Goal: Browse casually

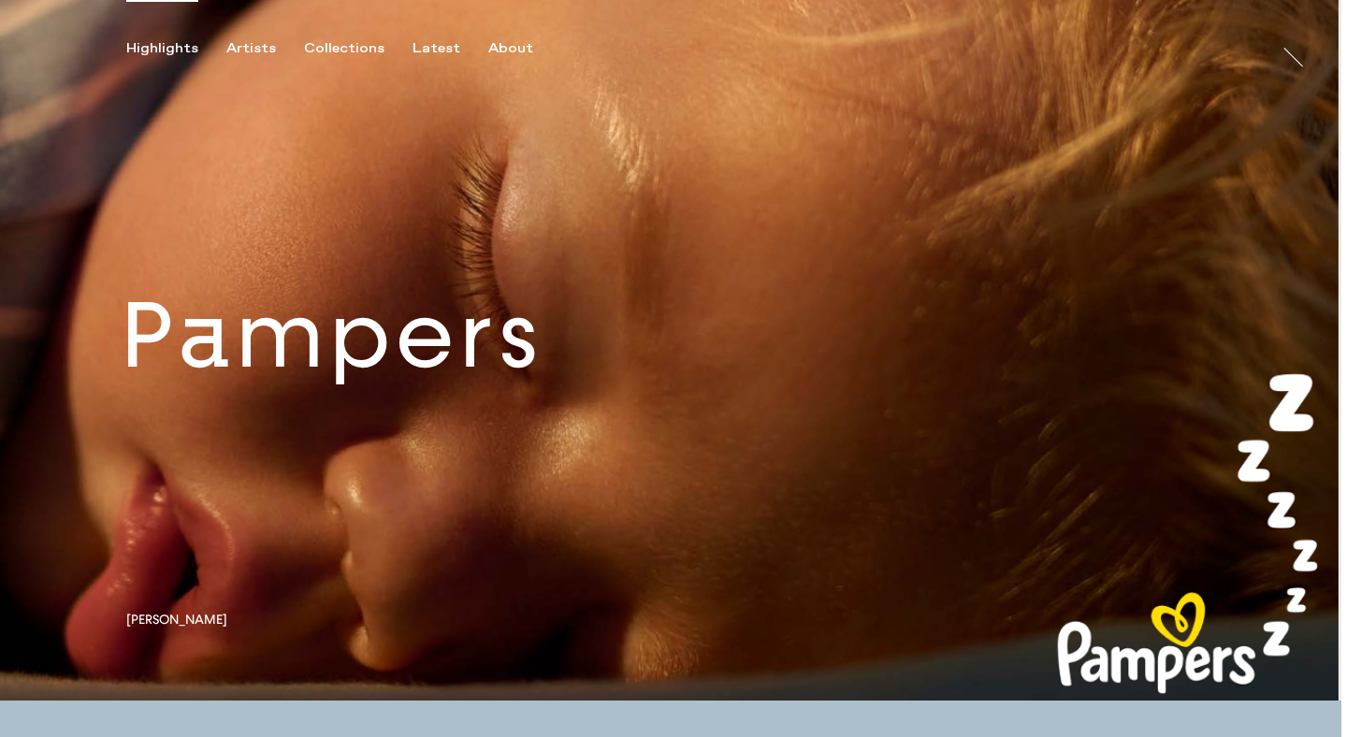
click at [682, 333] on link at bounding box center [671, 350] width 1342 height 701
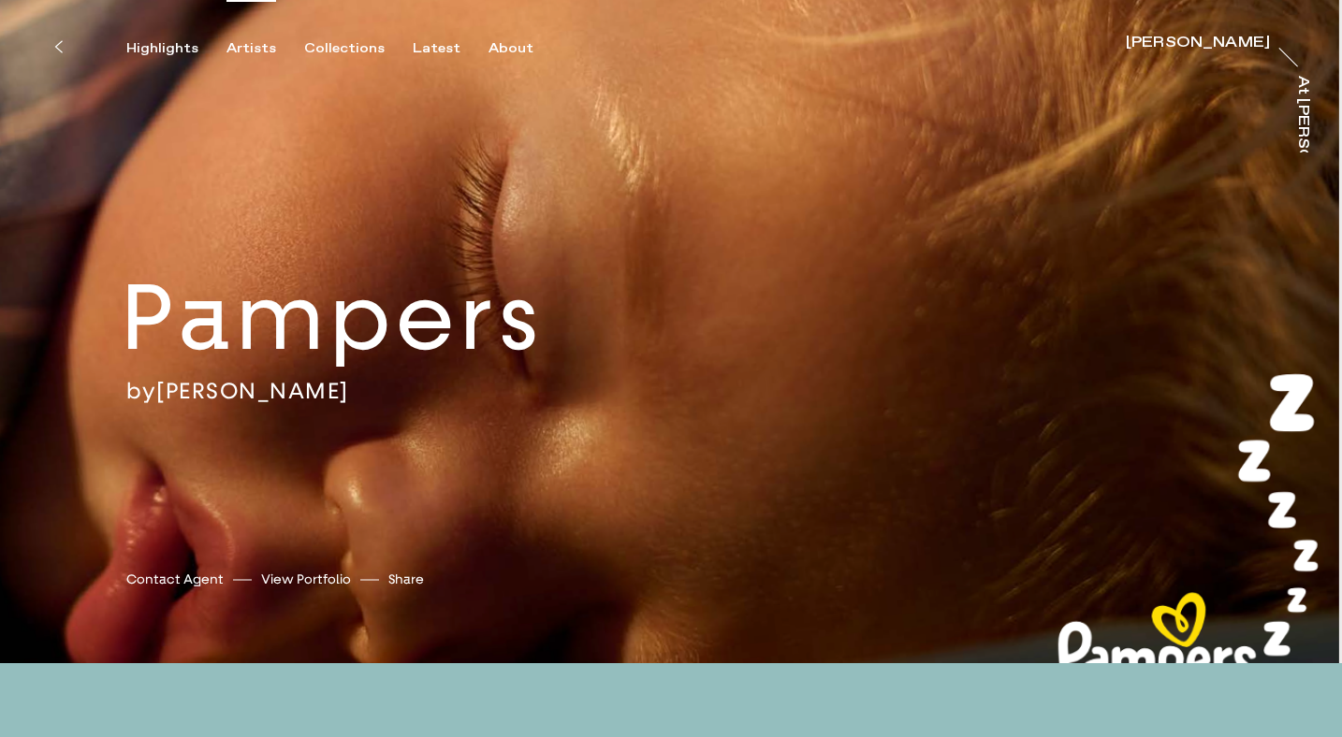
click at [249, 45] on div "Artists" at bounding box center [251, 48] width 50 height 17
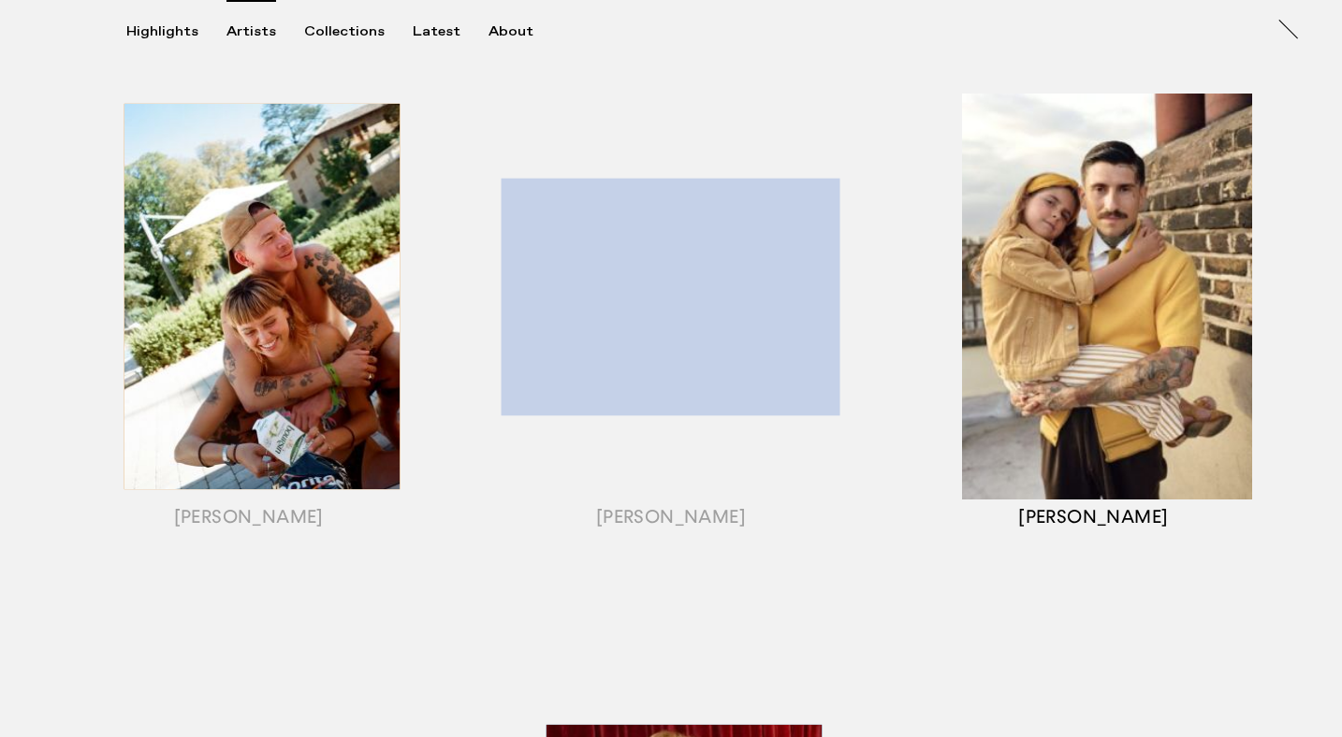
scroll to position [201, 0]
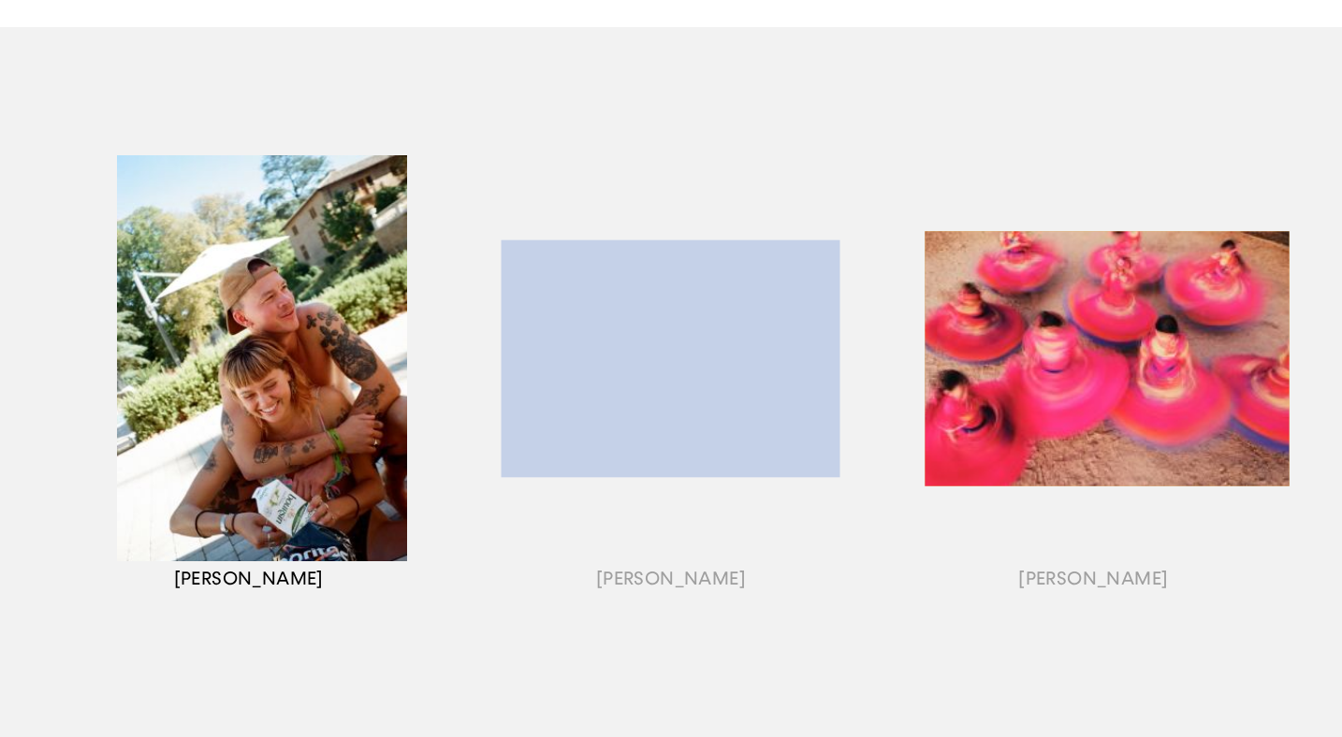
click at [305, 292] on div "button" at bounding box center [248, 382] width 422 height 584
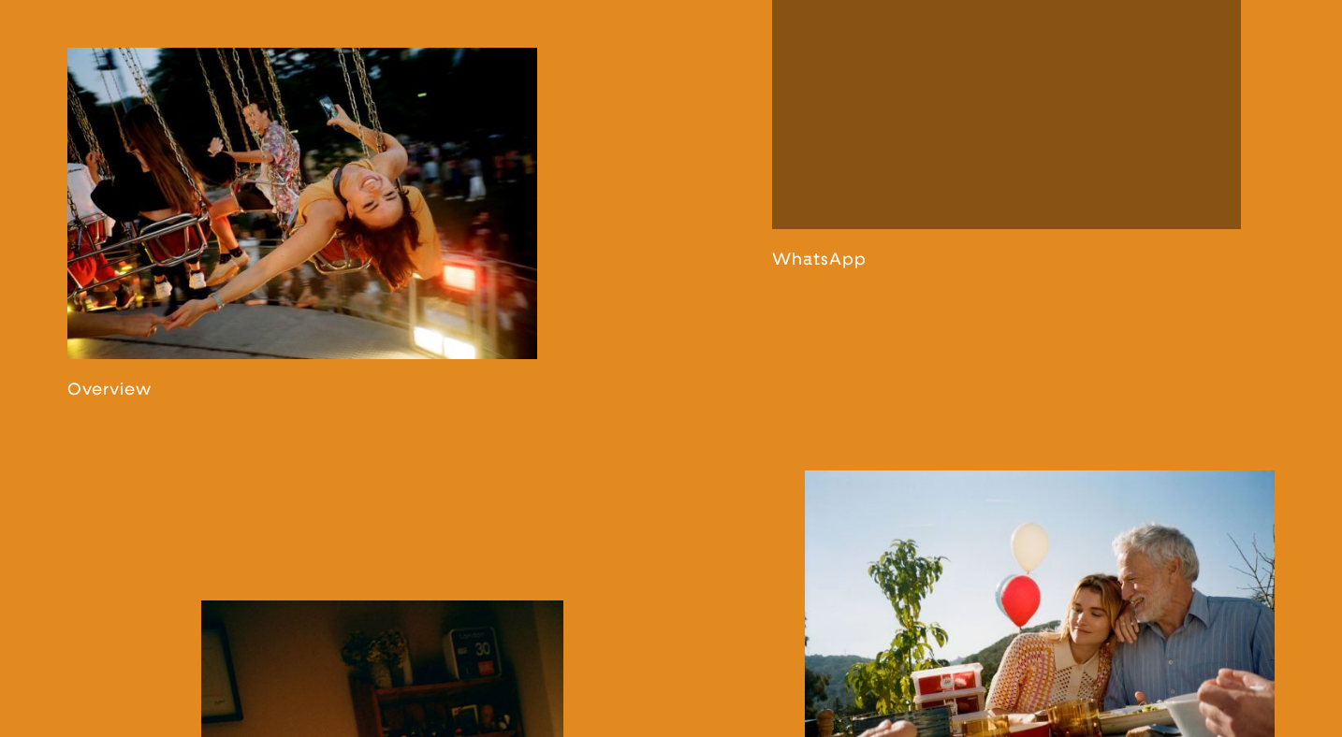
scroll to position [1333, 0]
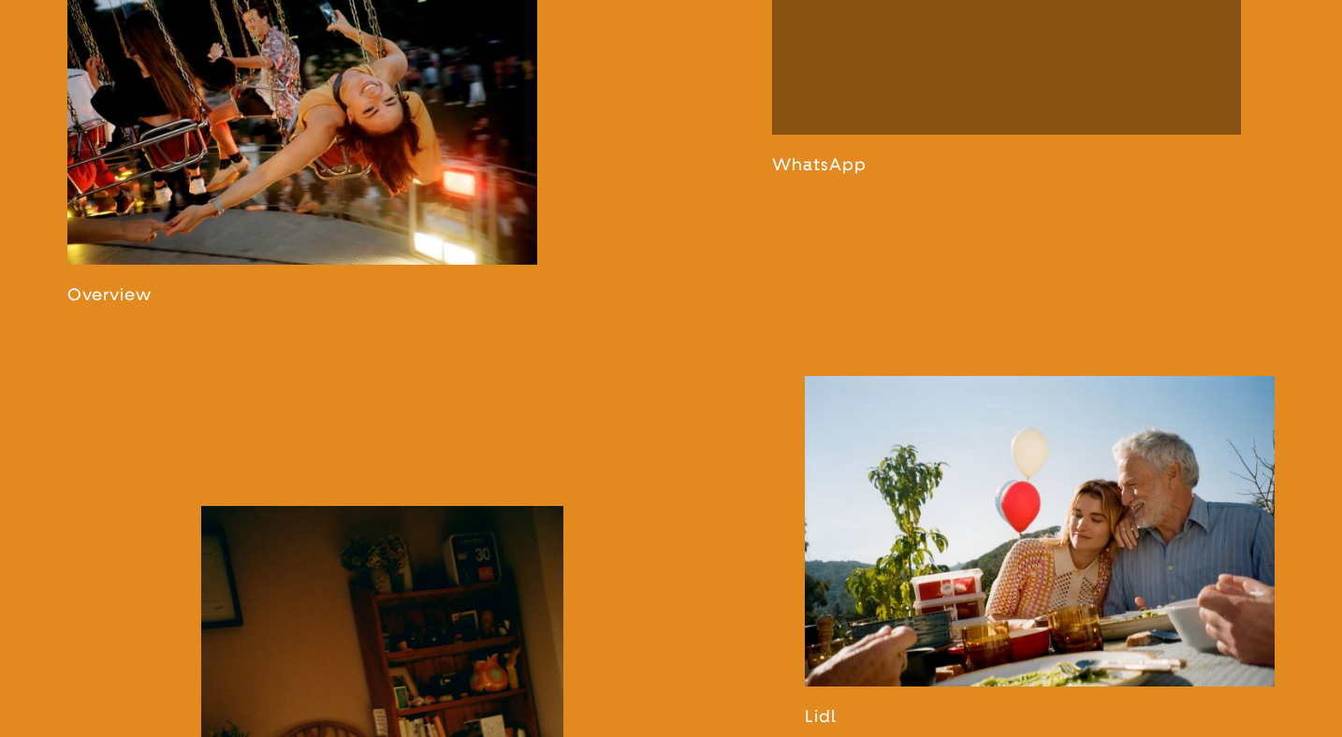
click at [126, 305] on link at bounding box center [302, 129] width 470 height 352
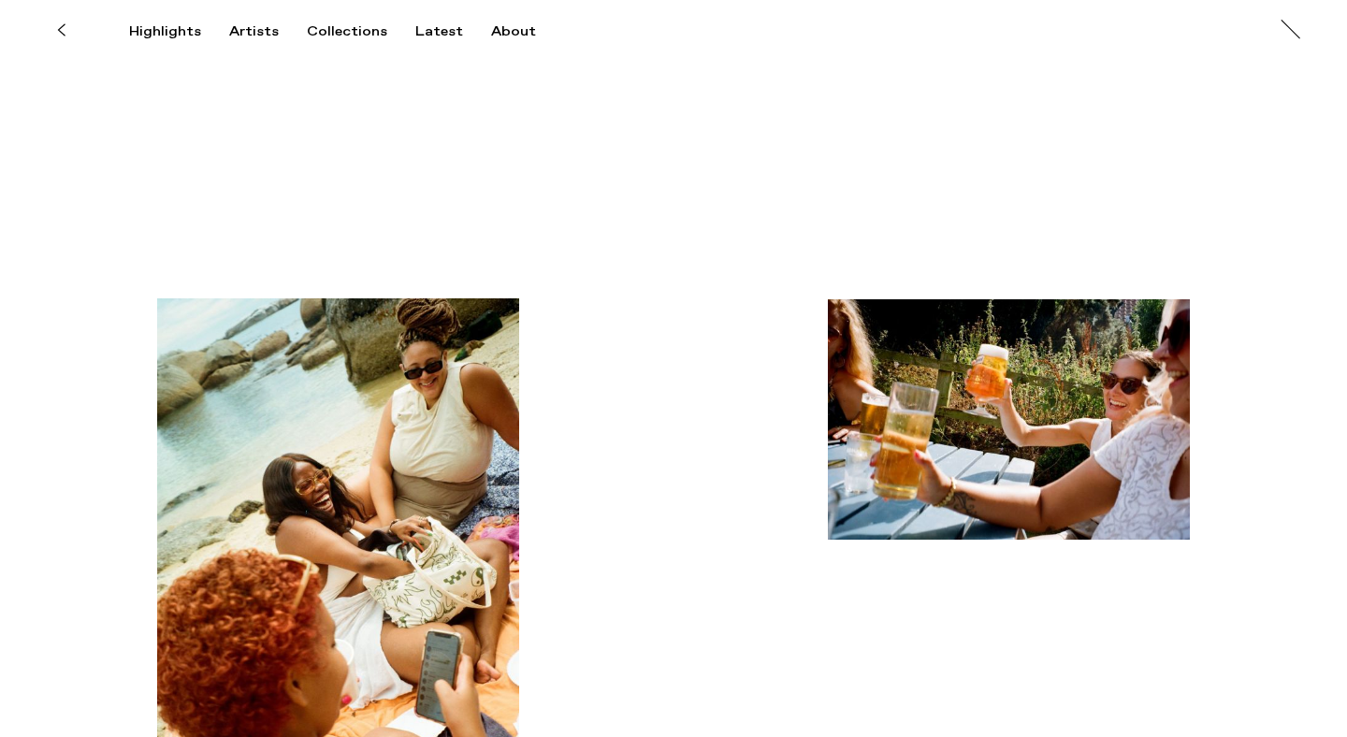
scroll to position [951, 0]
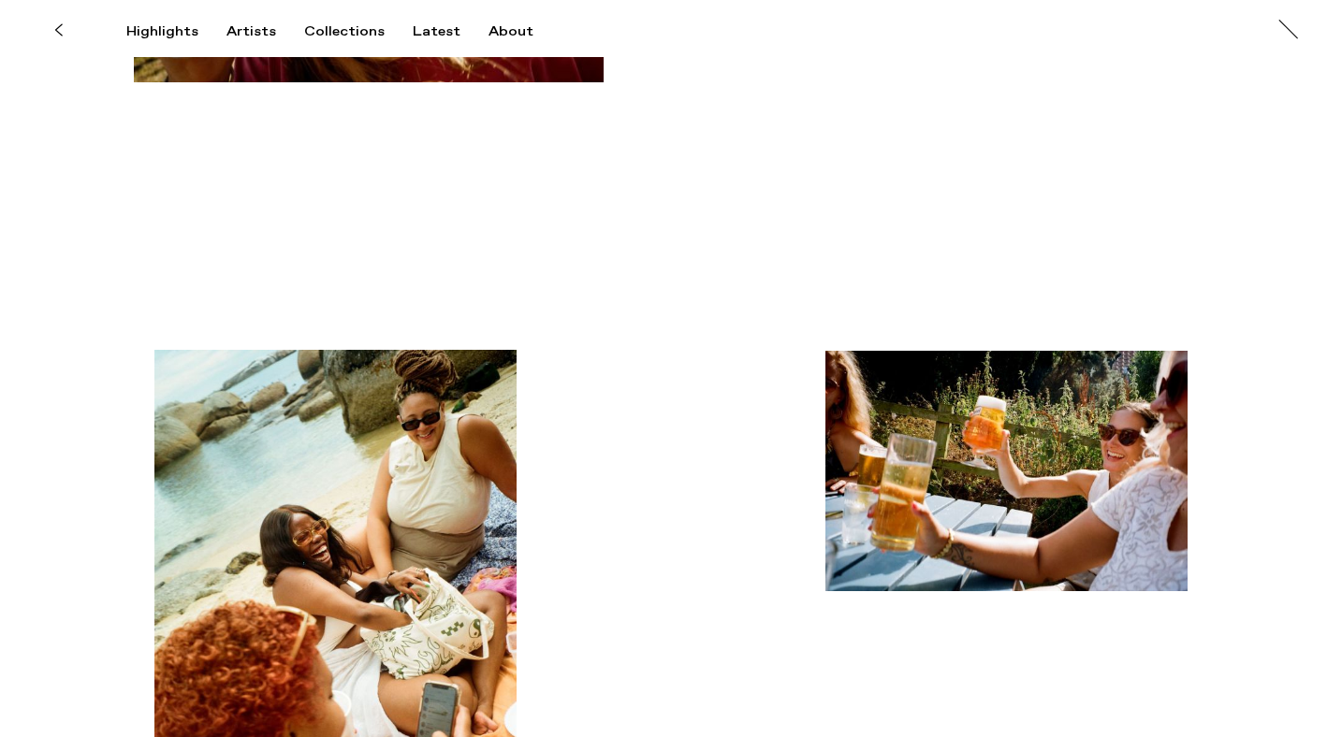
click at [374, 480] on img "button" at bounding box center [335, 623] width 362 height 546
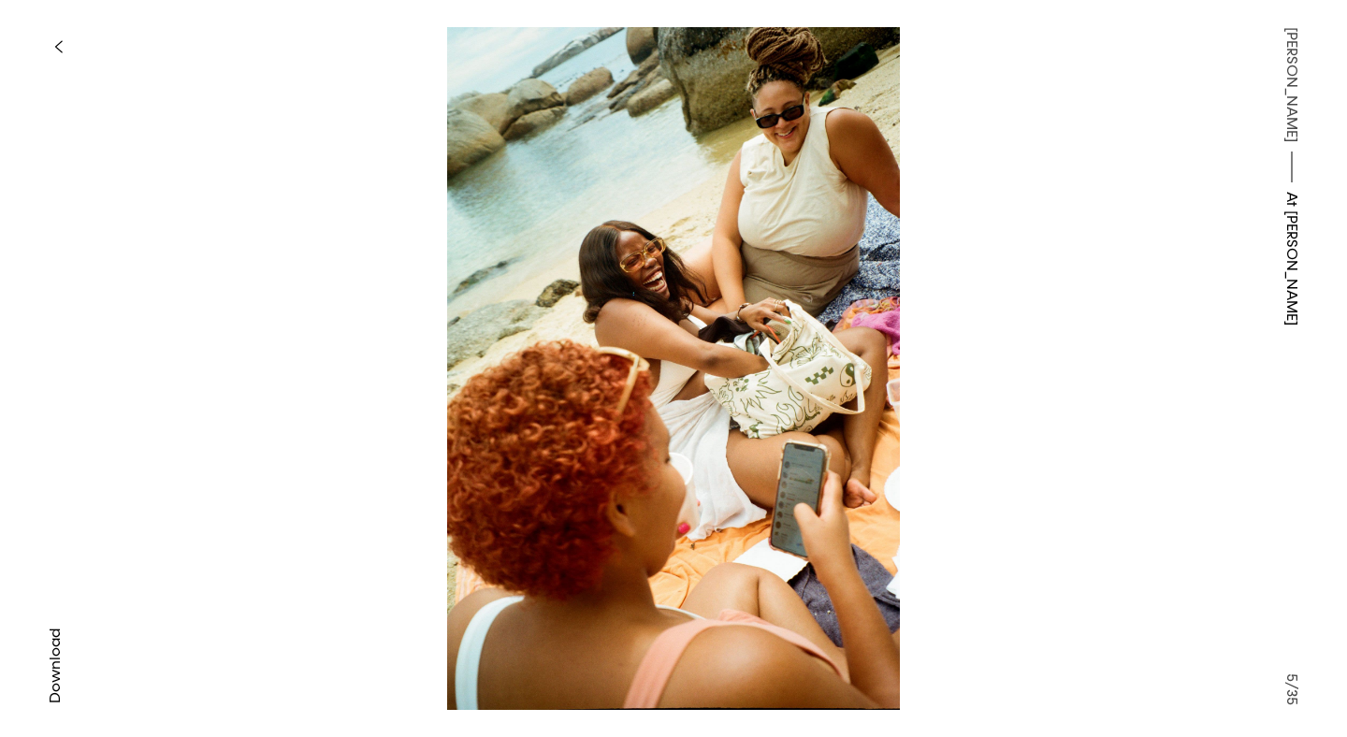
click at [61, 51] on icon "button" at bounding box center [58, 46] width 7 height 11
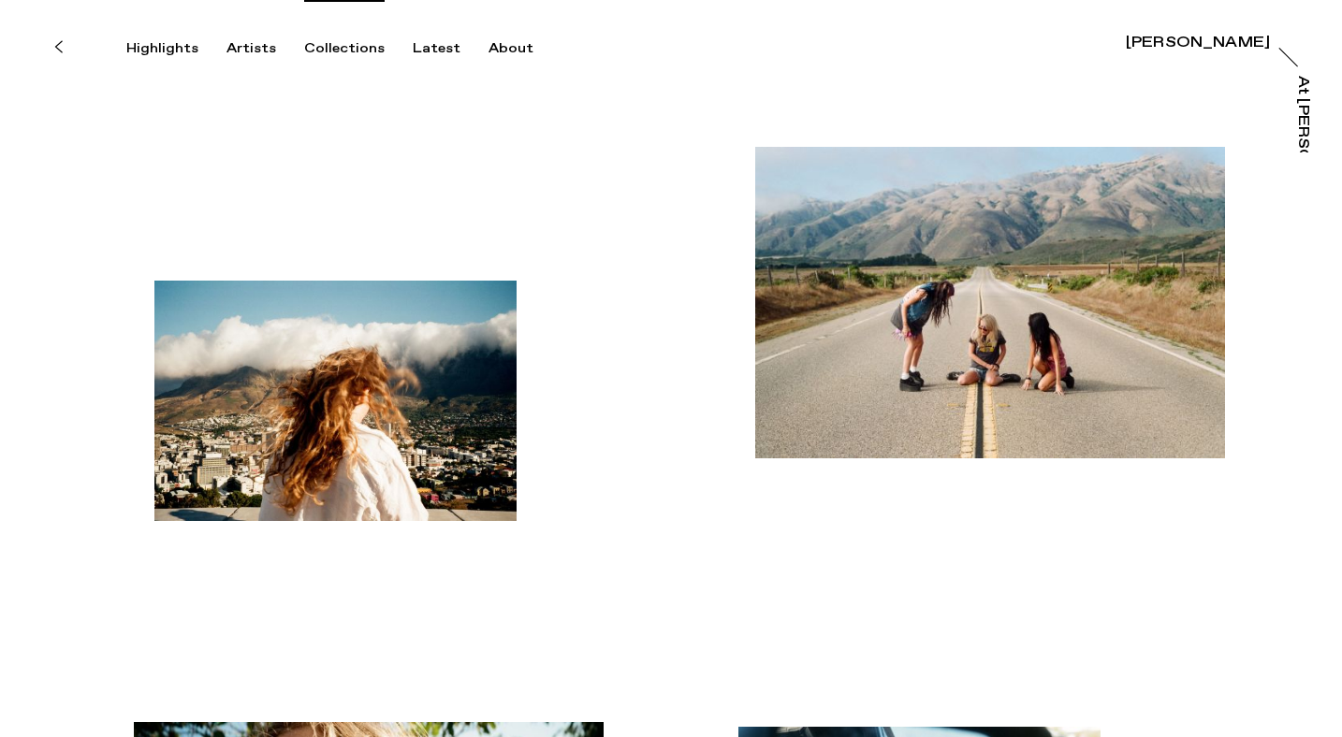
click at [333, 47] on div "Collections" at bounding box center [344, 48] width 80 height 17
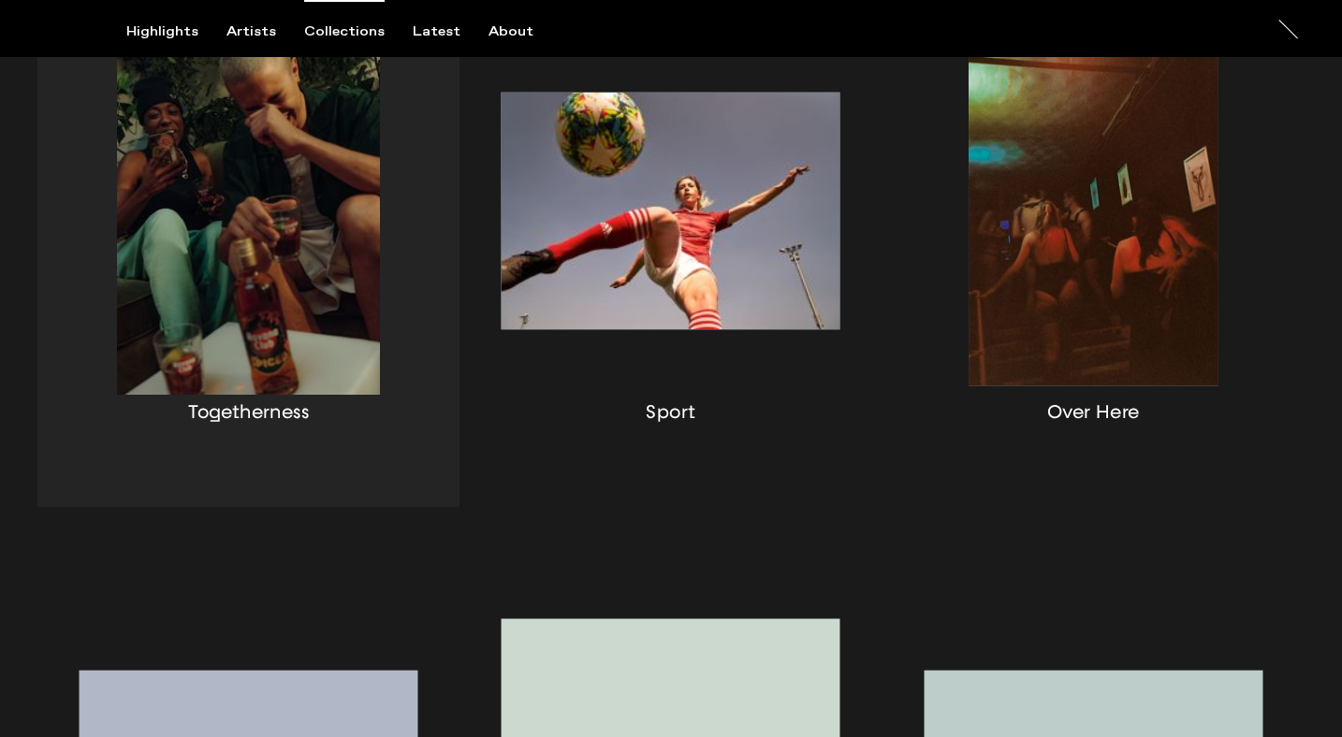
scroll to position [457, 0]
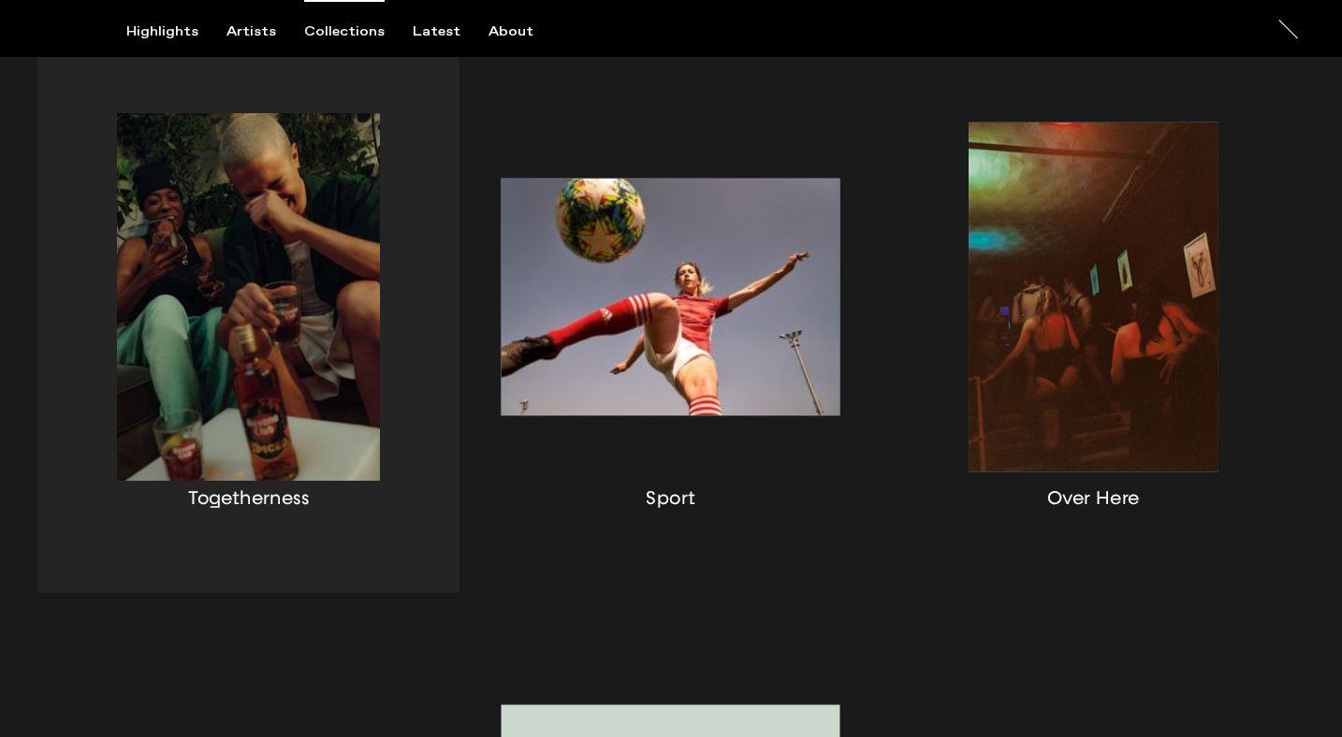
click at [297, 460] on div "button" at bounding box center [248, 320] width 422 height 545
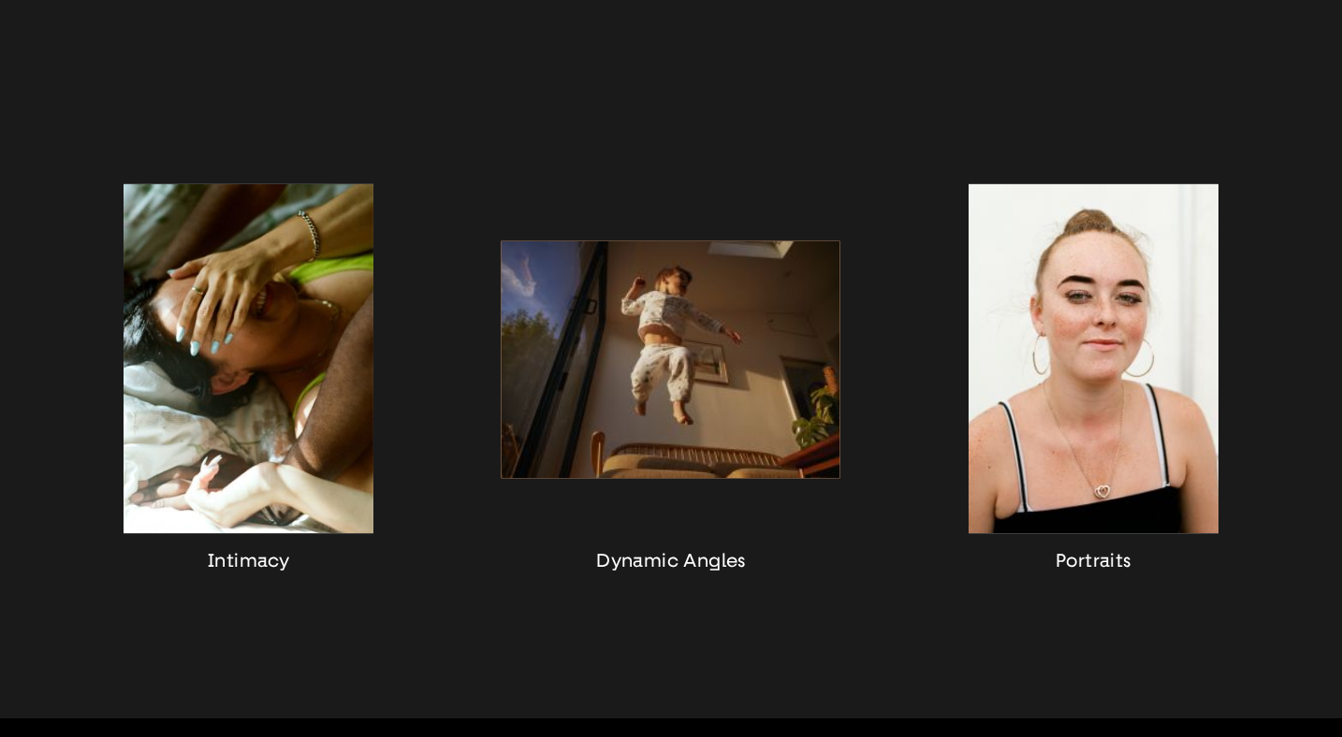
scroll to position [1648, 0]
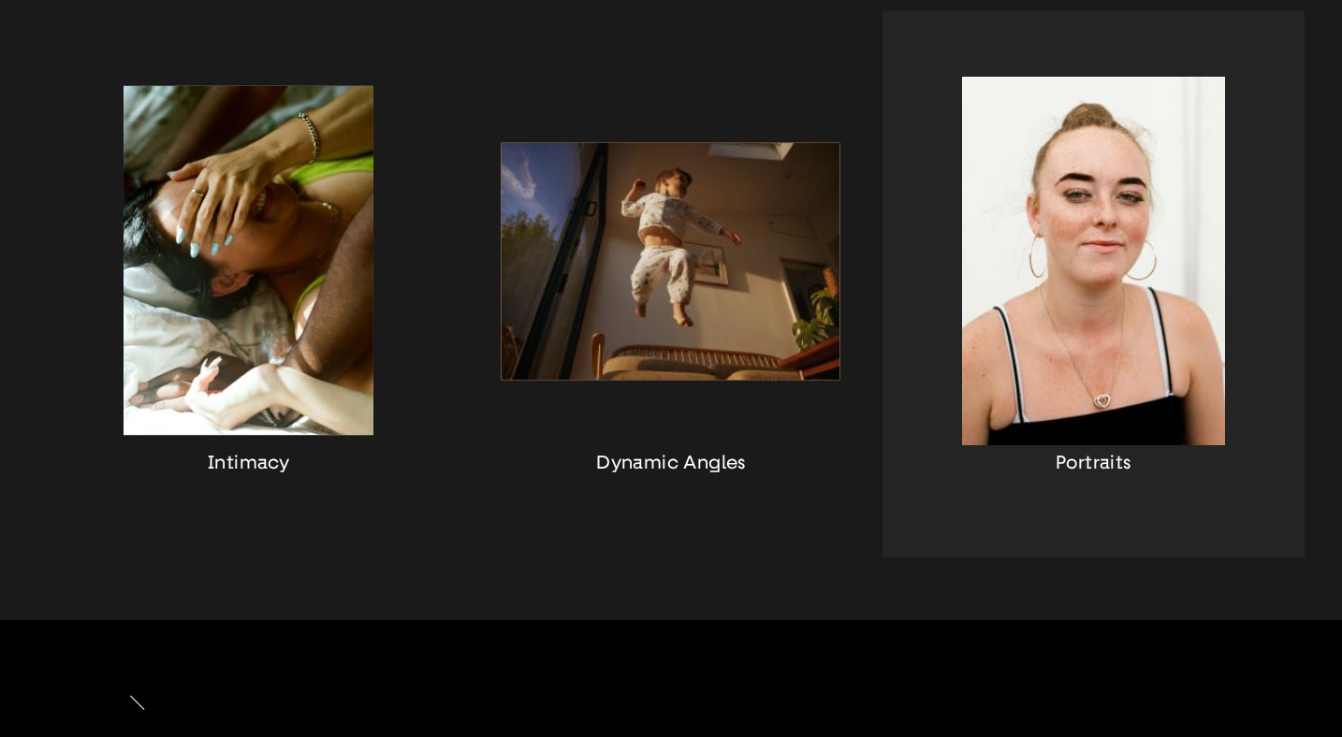
click at [1160, 268] on div "button" at bounding box center [1093, 283] width 422 height 545
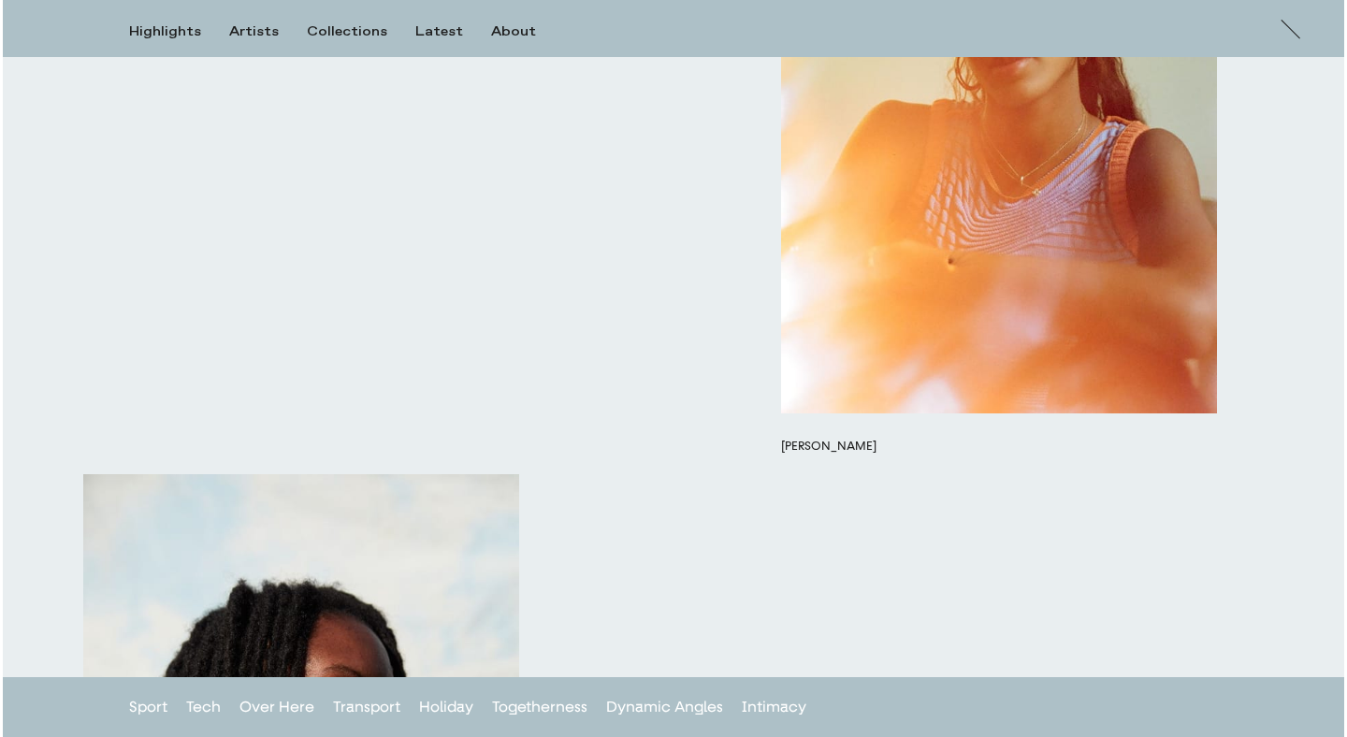
scroll to position [6507, 0]
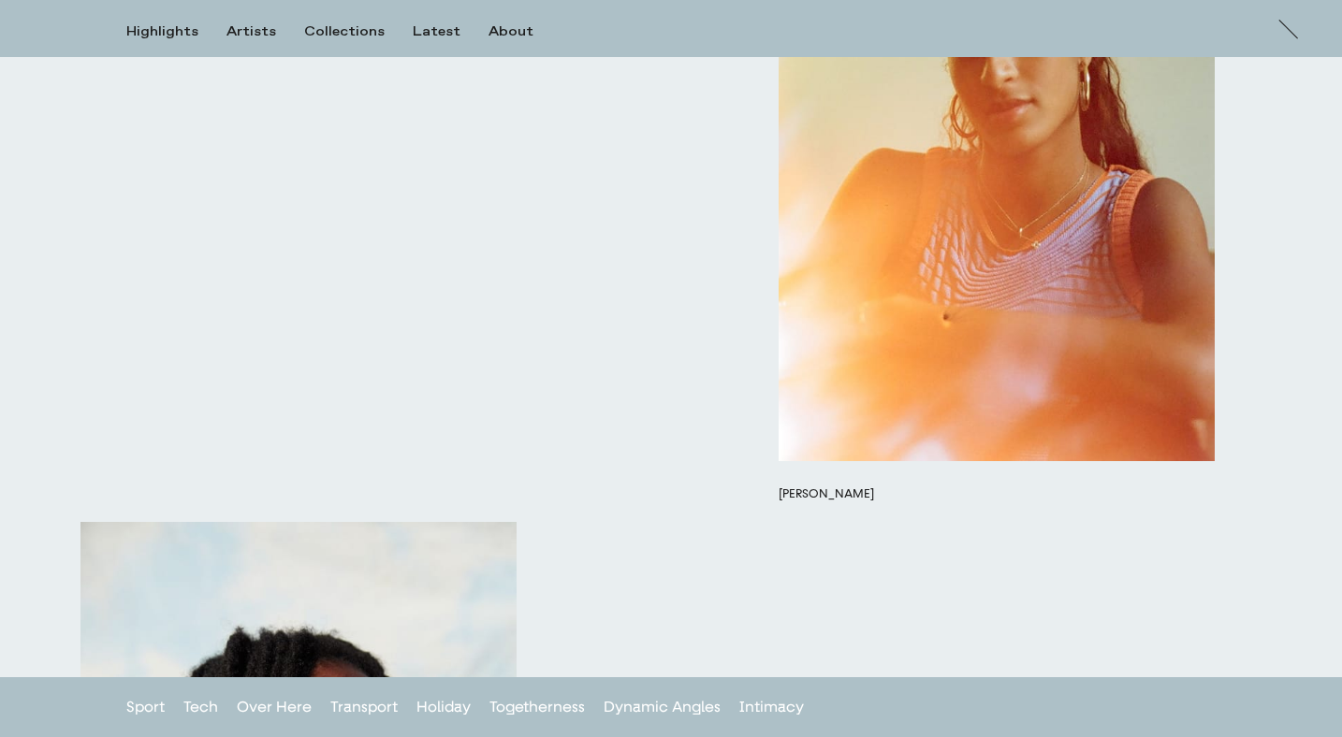
click at [930, 415] on button "button" at bounding box center [996, 132] width 436 height 658
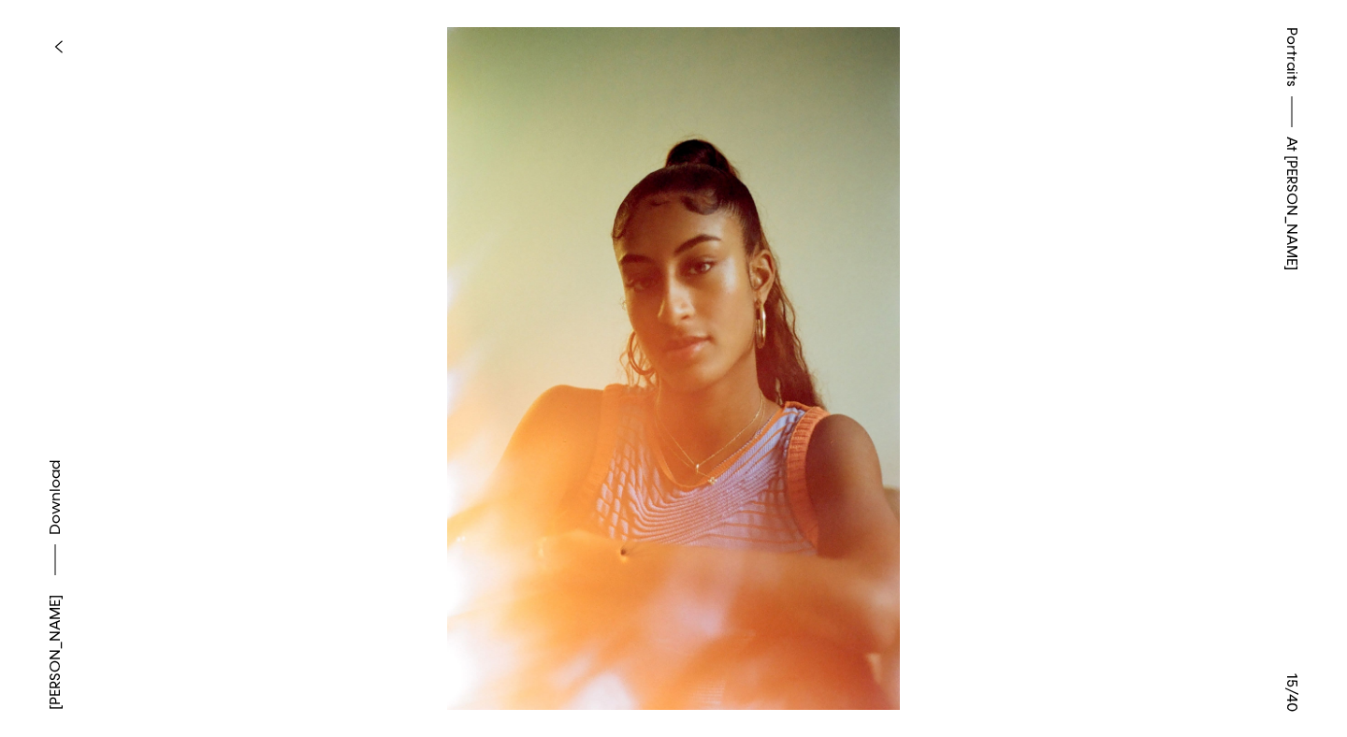
click at [53, 596] on link "[PERSON_NAME]" at bounding box center [55, 652] width 22 height 115
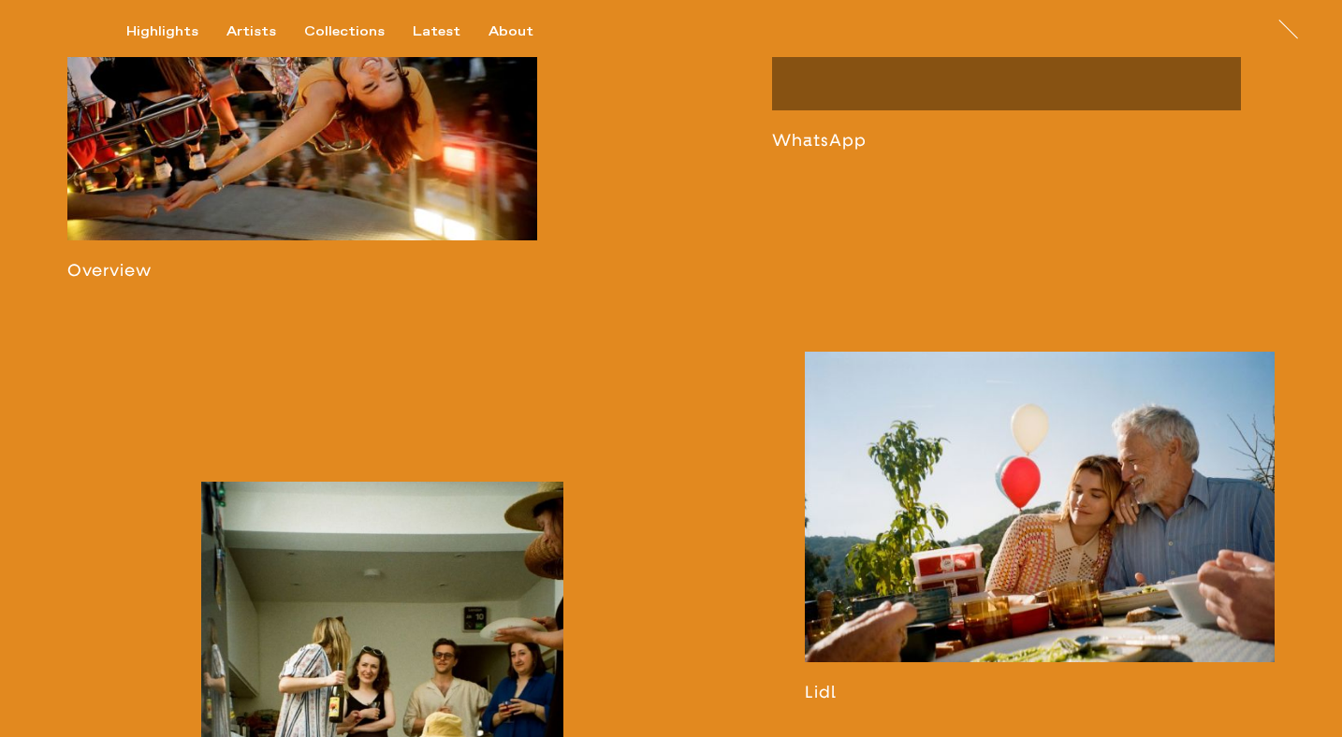
scroll to position [1262, 0]
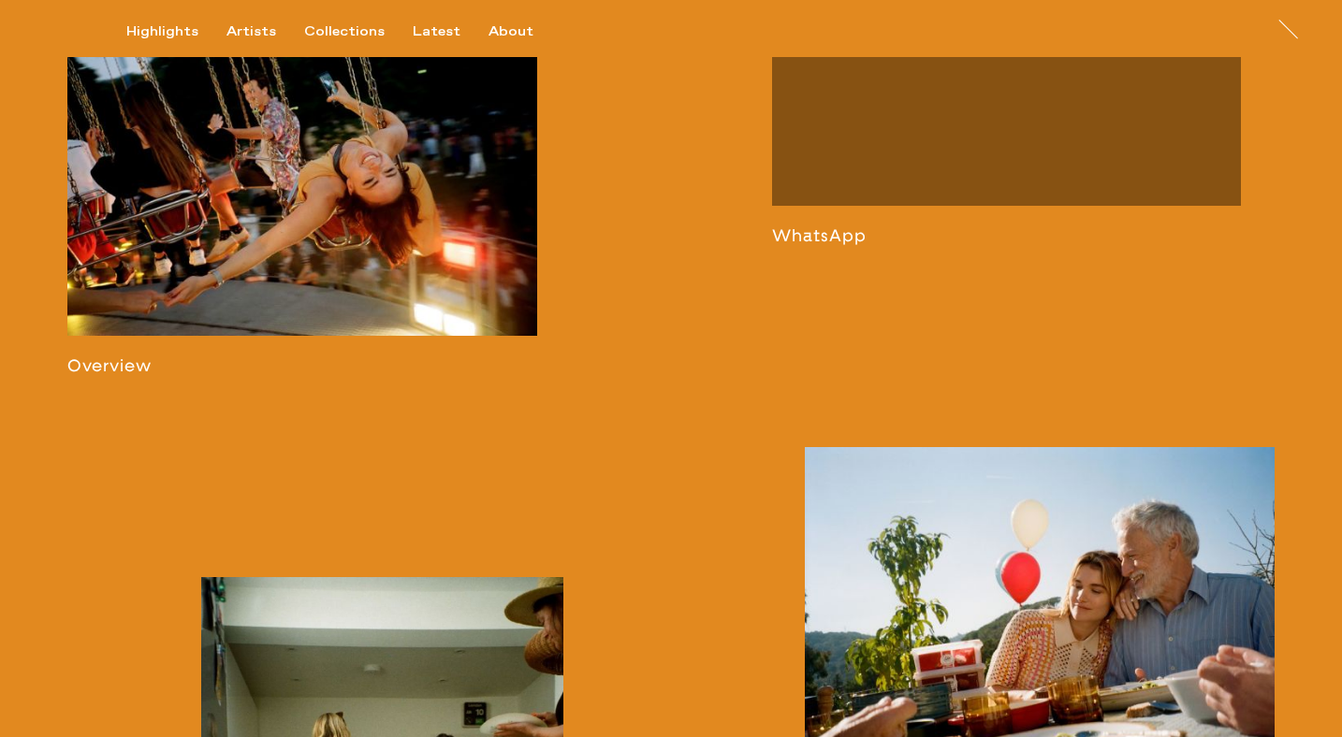
click at [130, 376] on link at bounding box center [302, 200] width 470 height 352
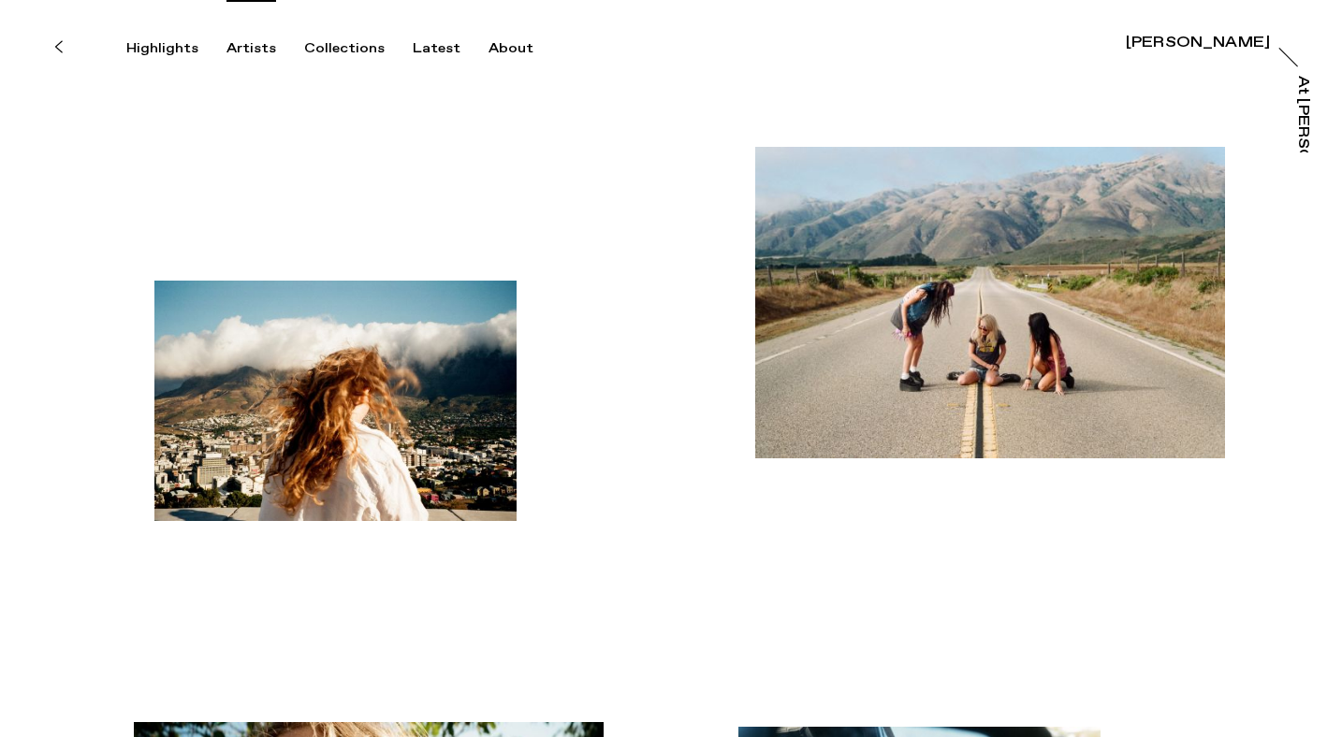
click at [250, 46] on div "Artists" at bounding box center [251, 48] width 50 height 17
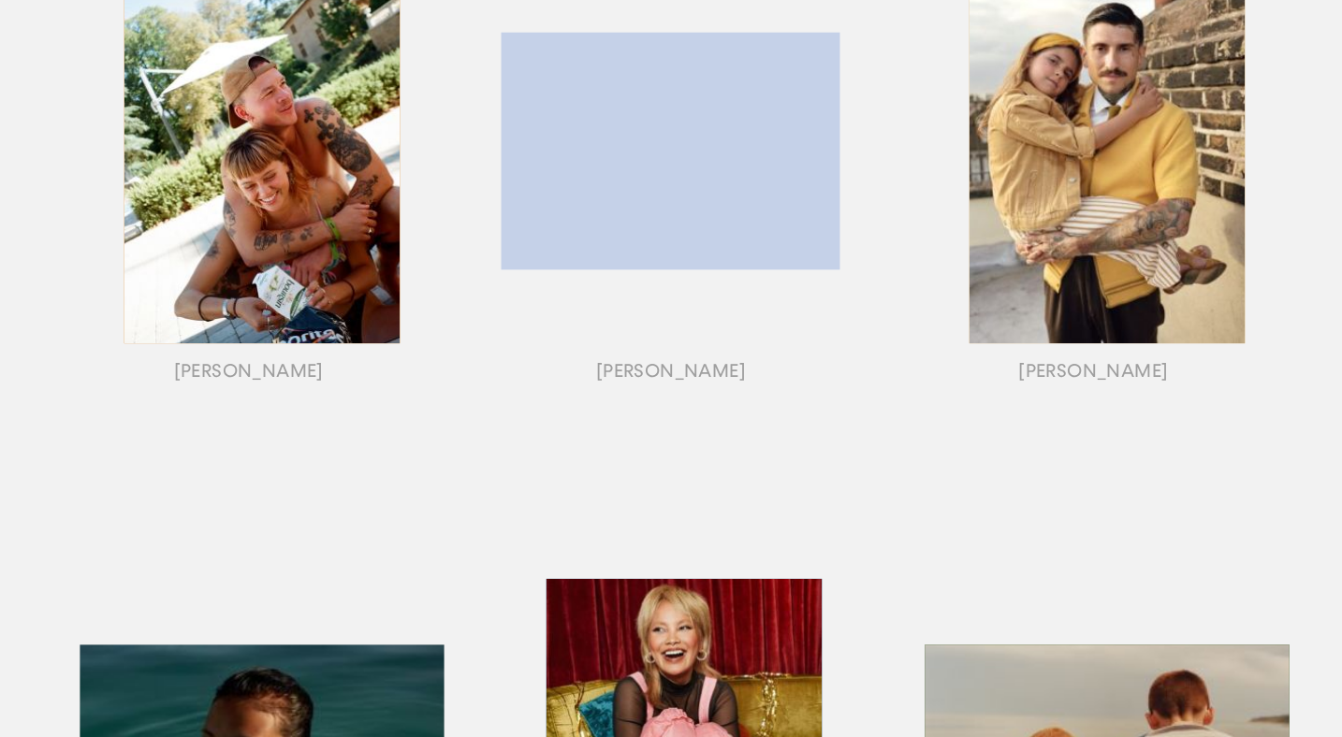
scroll to position [407, 0]
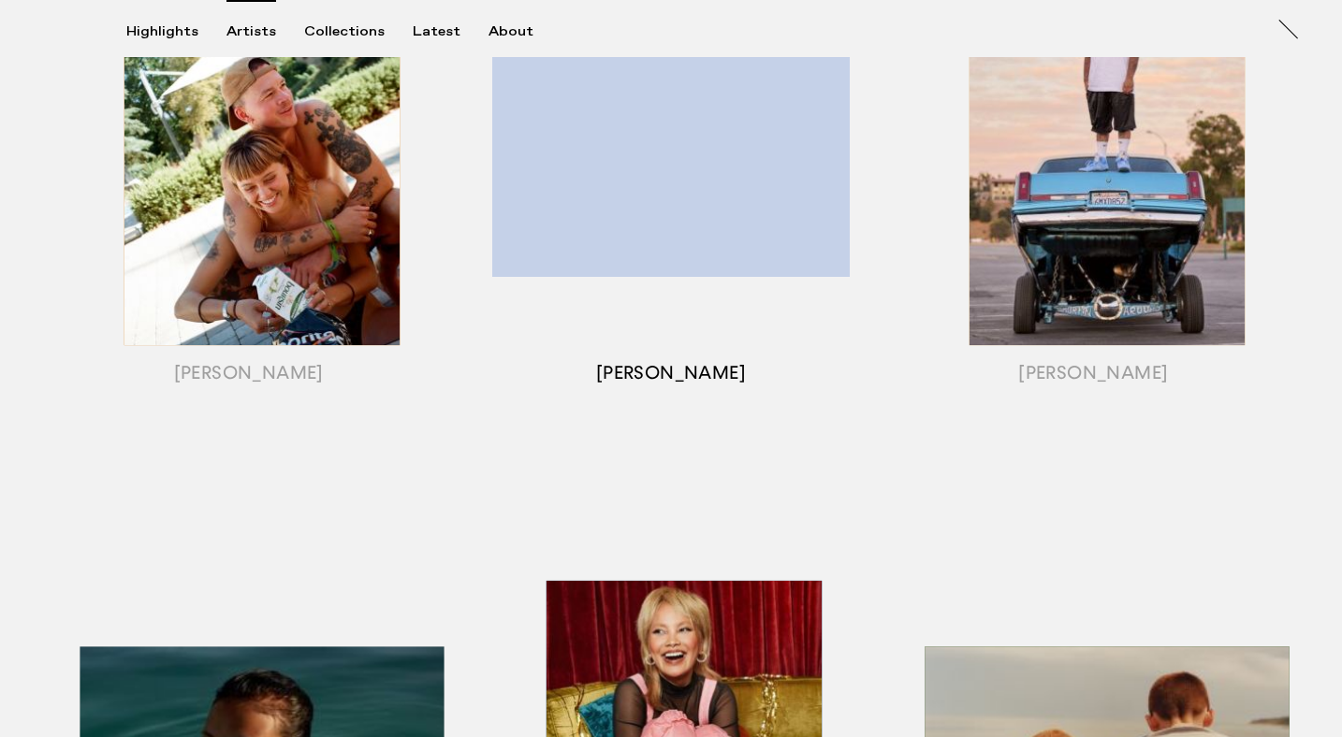
click at [802, 113] on div "button" at bounding box center [670, 176] width 422 height 584
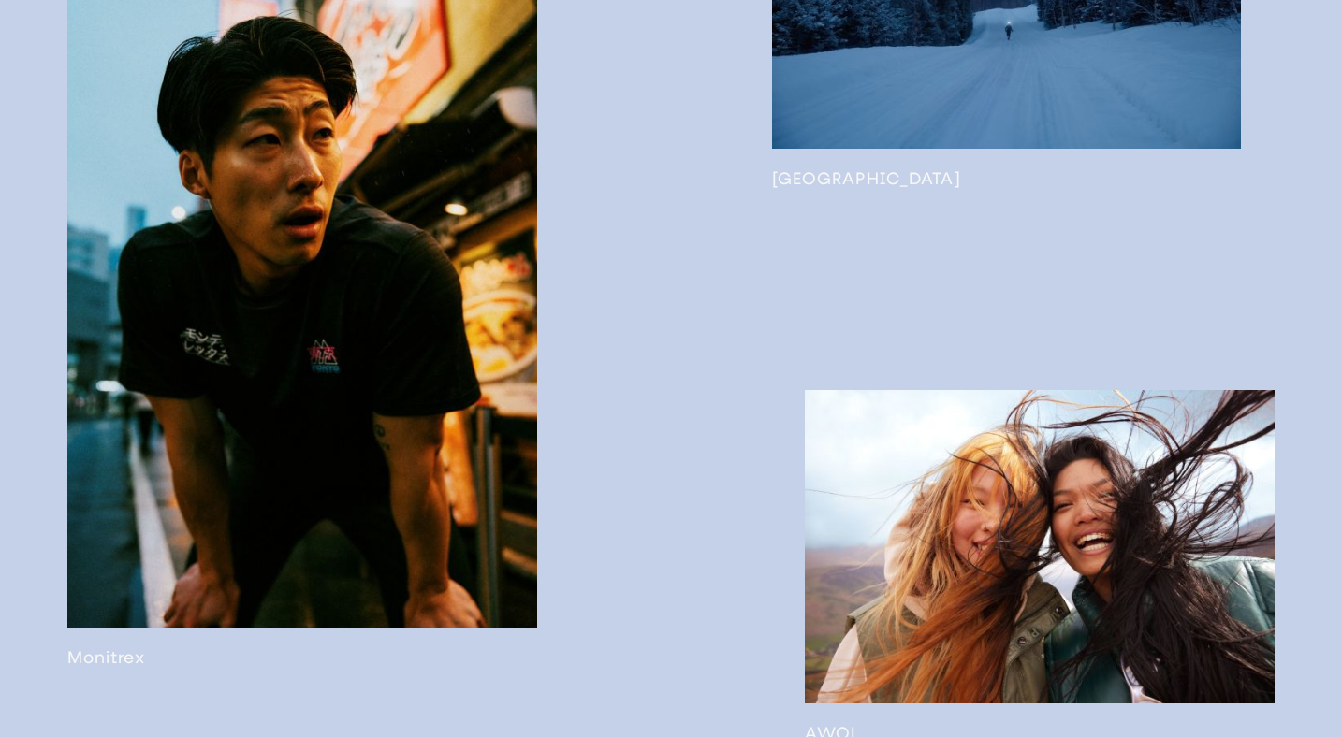
scroll to position [2479, 0]
